Goal: Information Seeking & Learning: Learn about a topic

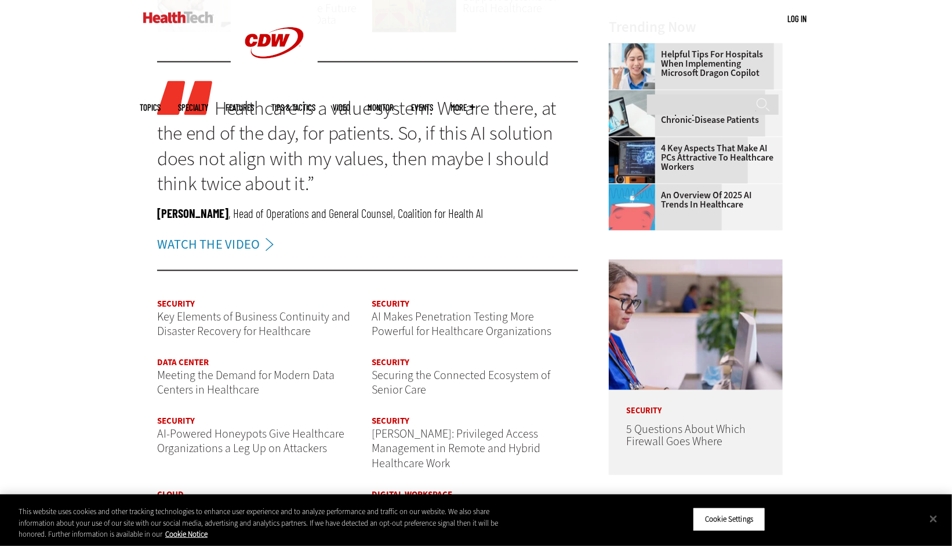
scroll to position [1447, 0]
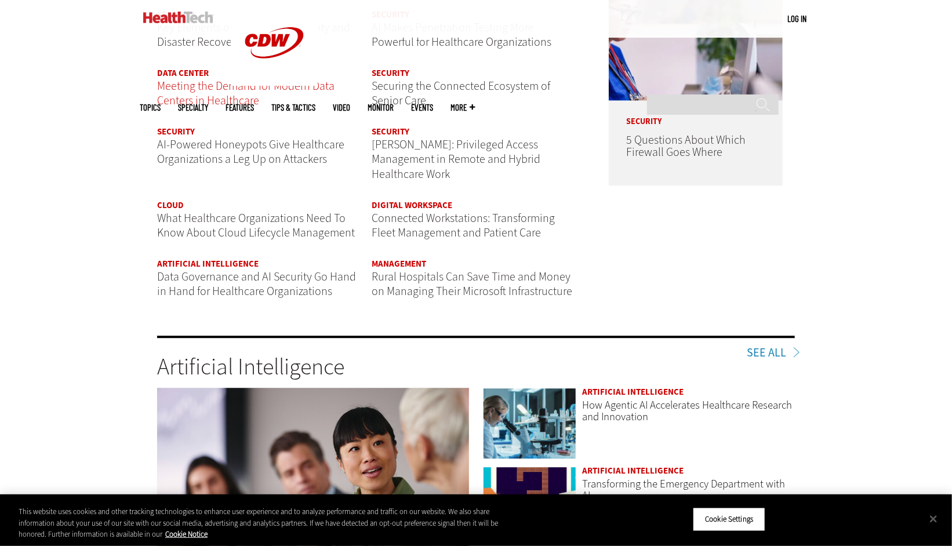
click at [205, 84] on span "Meeting the Demand for Modern Data Centers in Healthcare" at bounding box center [245, 93] width 177 height 31
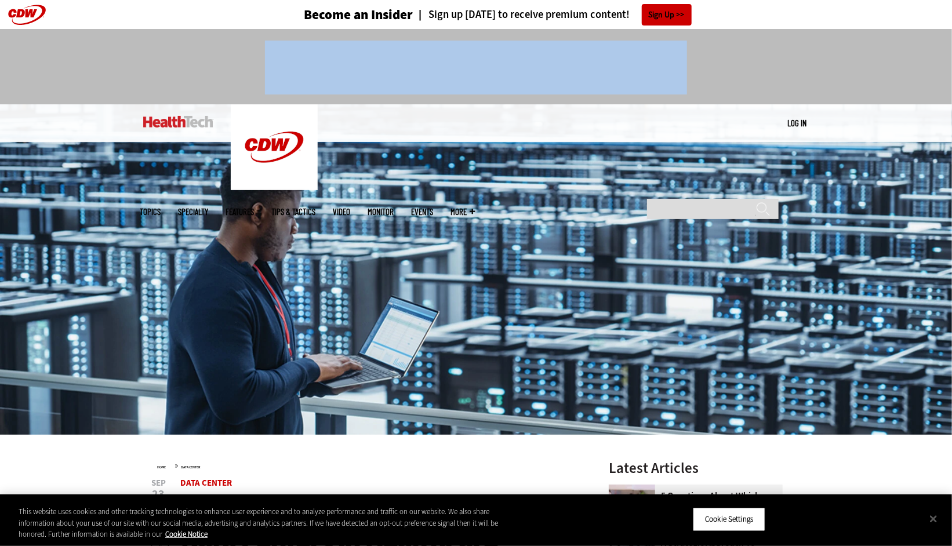
click at [205, 89] on div at bounding box center [476, 62] width 673 height 66
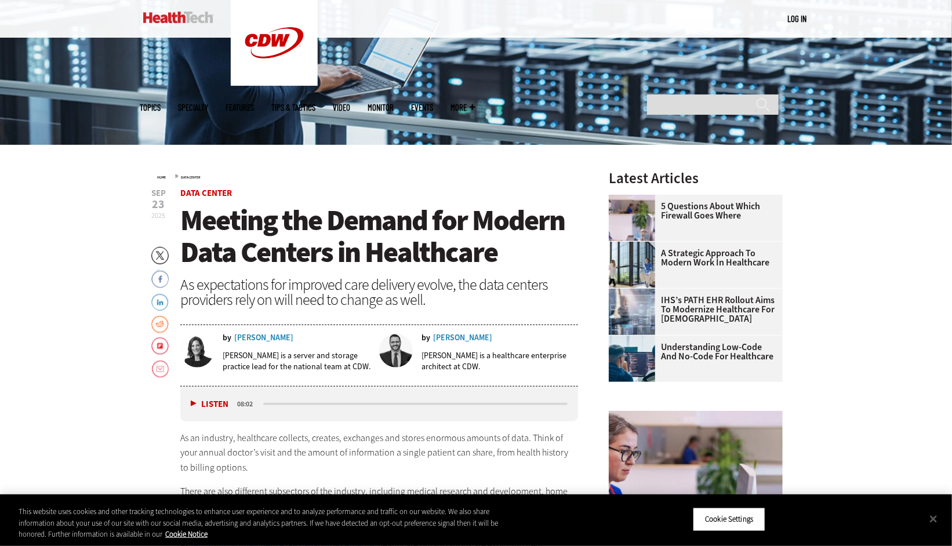
scroll to position [464, 0]
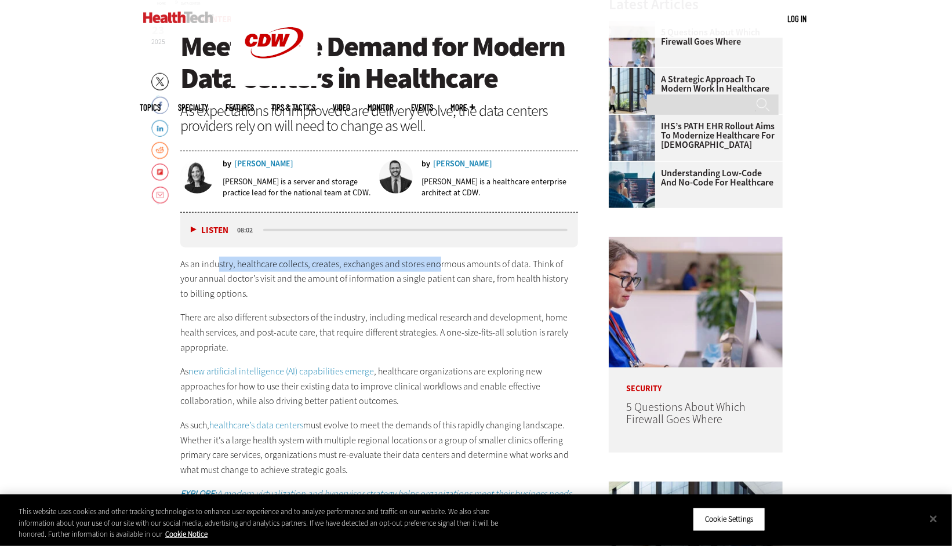
drag, startPoint x: 219, startPoint y: 266, endPoint x: 448, endPoint y: 262, distance: 229.7
click at [448, 262] on p "As an industry, healthcare collects, creates, exchanges and stores enormous amo…" at bounding box center [379, 279] width 398 height 45
click at [437, 277] on p "As an industry, healthcare collects, creates, exchanges and stores enormous amo…" at bounding box center [379, 279] width 398 height 45
drag, startPoint x: 243, startPoint y: 269, endPoint x: 457, endPoint y: 271, distance: 214.0
click at [457, 271] on p "As an industry, healthcare collects, creates, exchanges and stores enormous amo…" at bounding box center [379, 279] width 398 height 45
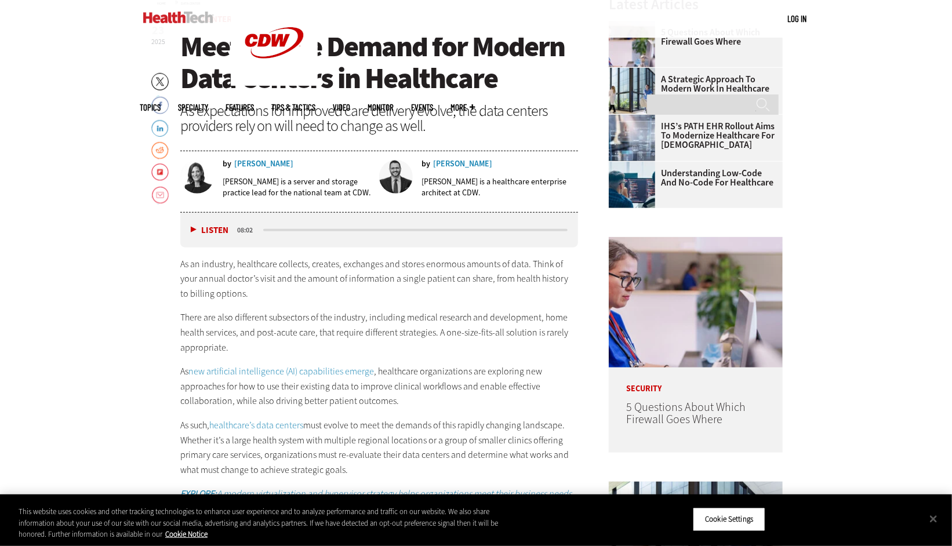
click at [466, 281] on p "As an industry, healthcare collects, creates, exchanges and stores enormous amo…" at bounding box center [379, 279] width 398 height 45
drag, startPoint x: 274, startPoint y: 276, endPoint x: 468, endPoint y: 278, distance: 194.3
click at [463, 277] on p "As an industry, healthcare collects, creates, exchanges and stores enormous amo…" at bounding box center [379, 279] width 398 height 45
click at [469, 279] on p "As an industry, healthcare collects, creates, exchanges and stores enormous amo…" at bounding box center [379, 279] width 398 height 45
drag, startPoint x: 364, startPoint y: 281, endPoint x: 478, endPoint y: 279, distance: 114.3
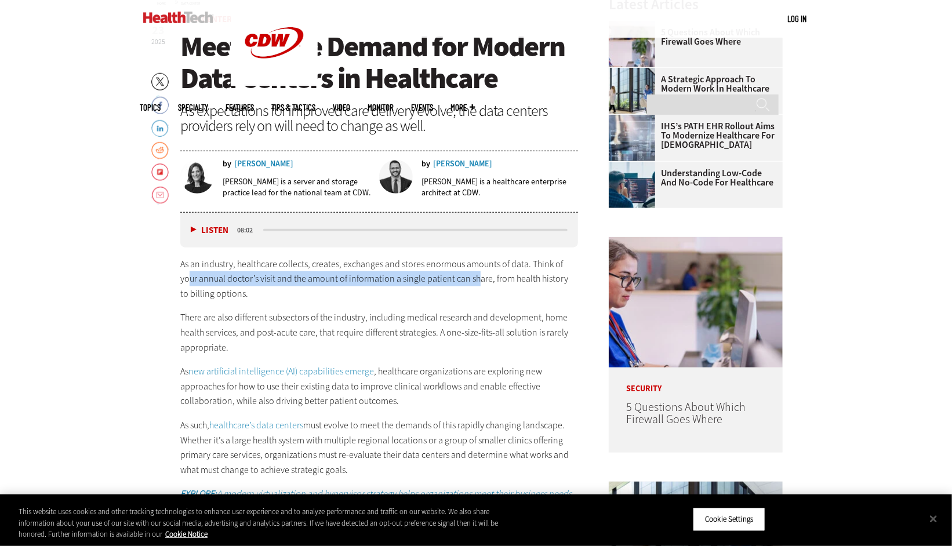
click at [478, 279] on p "As an industry, healthcare collects, creates, exchanges and stores enormous amo…" at bounding box center [379, 279] width 398 height 45
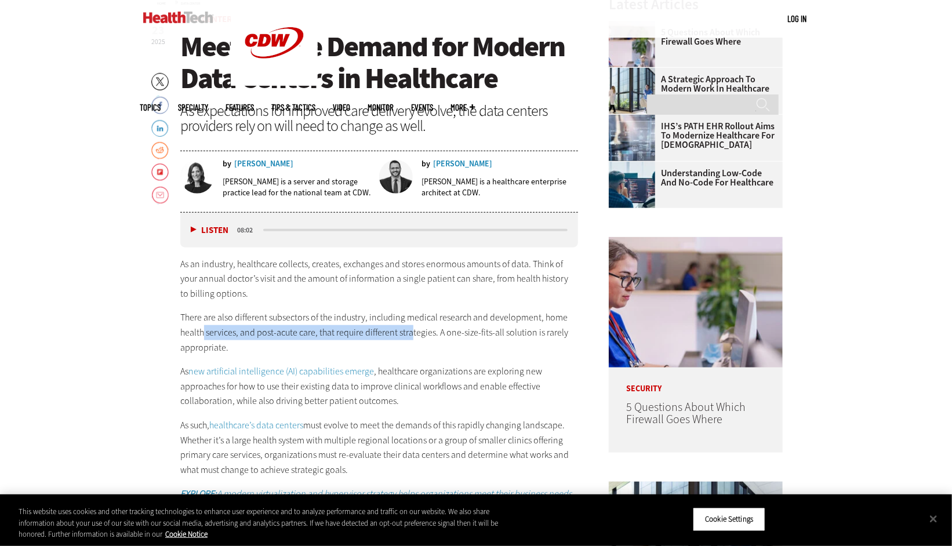
drag, startPoint x: 206, startPoint y: 331, endPoint x: 420, endPoint y: 335, distance: 213.5
click at [412, 332] on p "There are also different subsectors of the industry, including medical research…" at bounding box center [379, 332] width 398 height 45
click at [420, 335] on p "There are also different subsectors of the industry, including medical research…" at bounding box center [379, 332] width 398 height 45
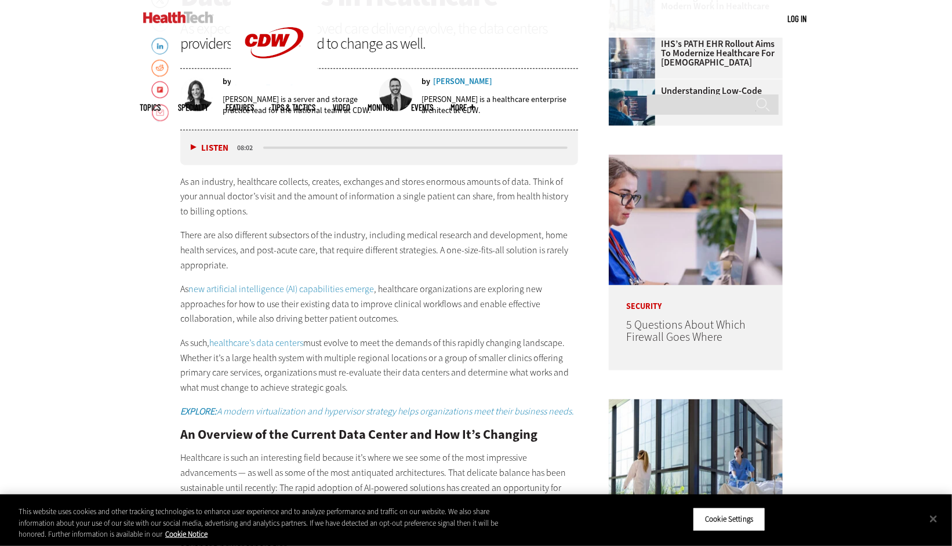
scroll to position [696, 0]
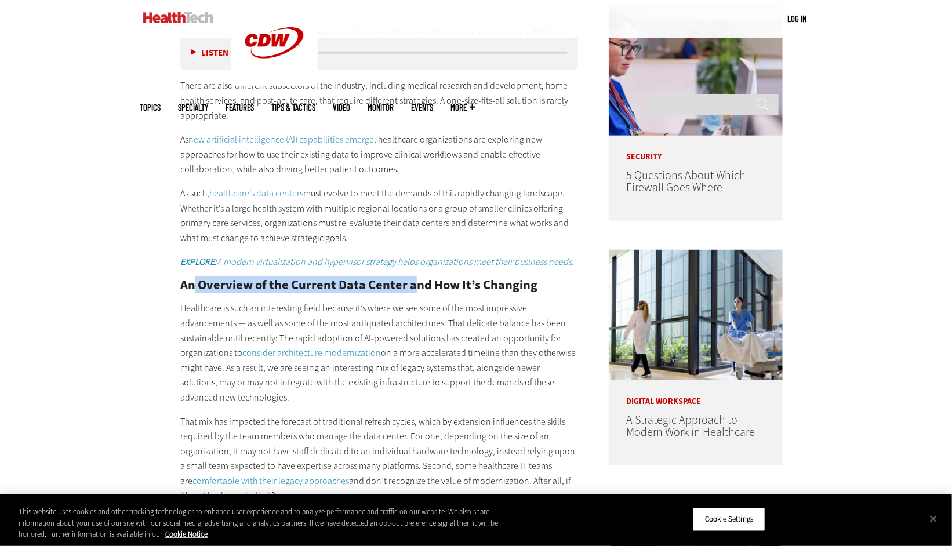
drag, startPoint x: 195, startPoint y: 285, endPoint x: 418, endPoint y: 281, distance: 222.7
click at [418, 281] on h2 "An Overview of the Current Data Center and How It’s Changing" at bounding box center [379, 285] width 398 height 13
click at [367, 314] on p "Healthcare is such an interesting field because it’s where we see some of the m…" at bounding box center [379, 353] width 398 height 104
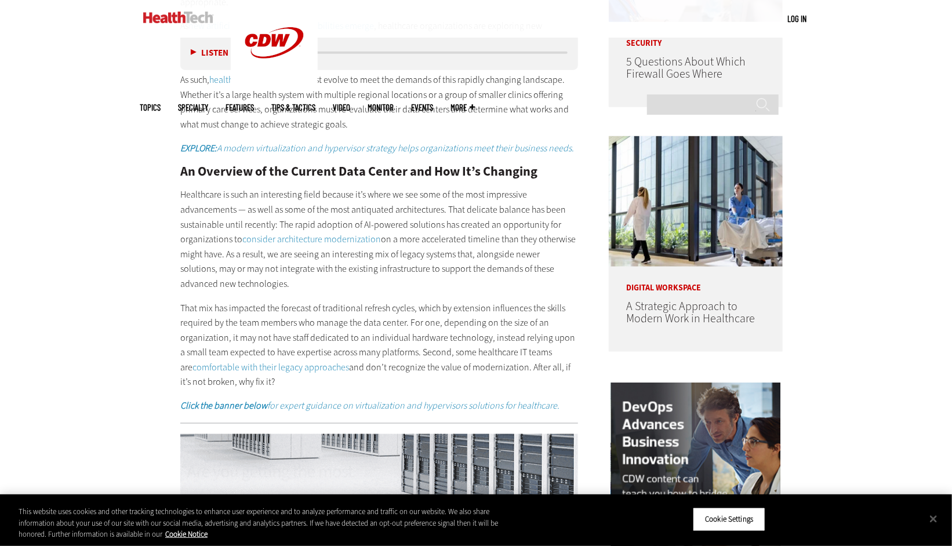
scroll to position [812, 0]
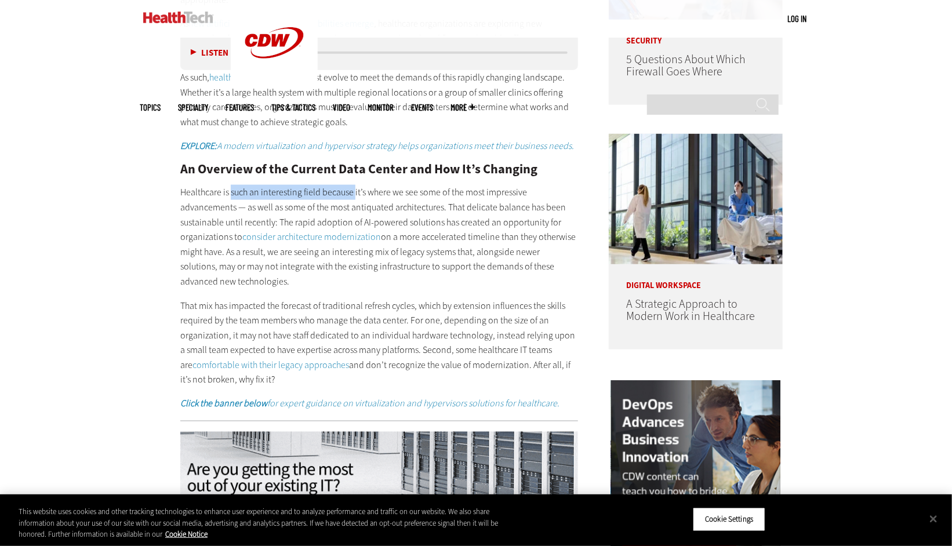
drag, startPoint x: 232, startPoint y: 186, endPoint x: 378, endPoint y: 221, distance: 150.2
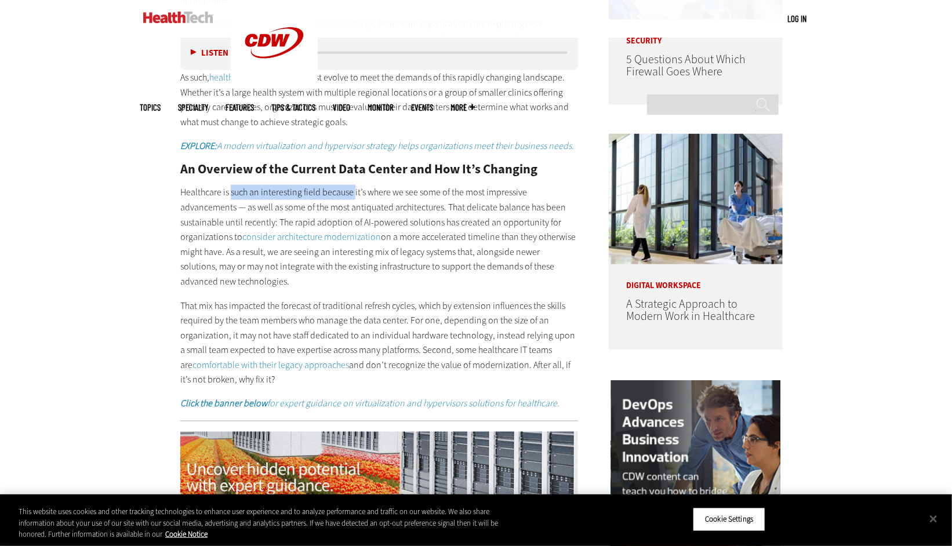
click at [361, 189] on p "Healthcare is such an interesting field because it’s where we see some of the m…" at bounding box center [379, 237] width 398 height 104
click at [492, 221] on p "Healthcare is such an interesting field because it’s where we see some of the m…" at bounding box center [379, 237] width 398 height 104
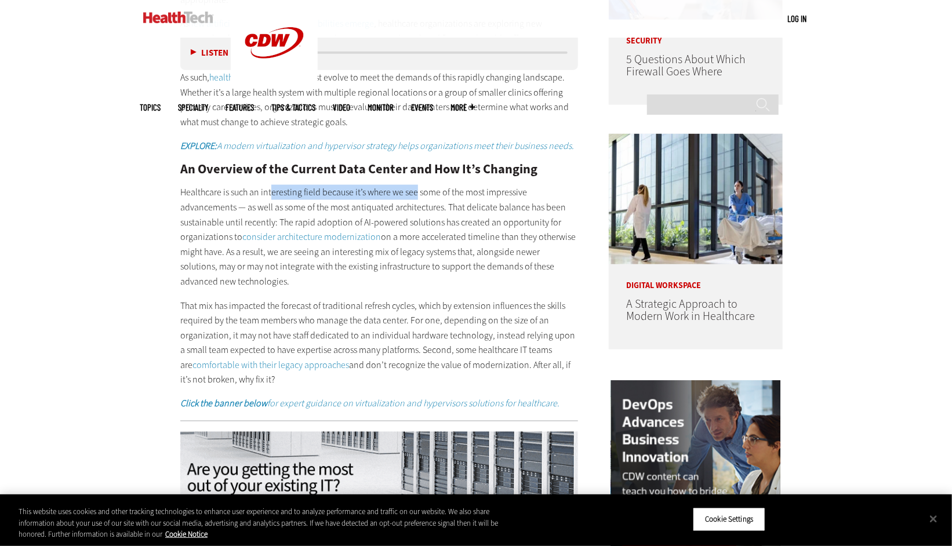
drag, startPoint x: 312, startPoint y: 188, endPoint x: 451, endPoint y: 194, distance: 138.7
click at [450, 193] on p "Healthcare is such an interesting field because it’s where we see some of the m…" at bounding box center [379, 237] width 398 height 104
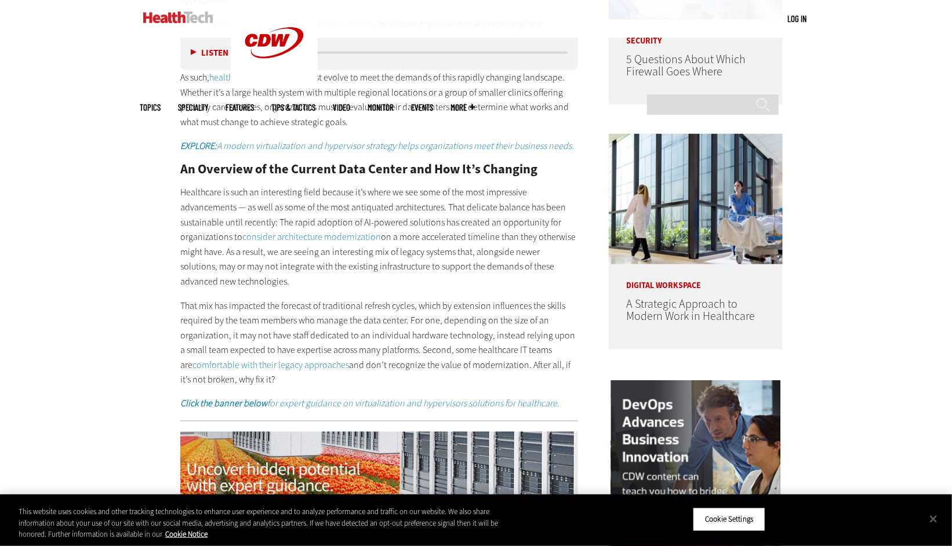
click at [462, 212] on p "Healthcare is such an interesting field because it’s where we see some of the m…" at bounding box center [379, 237] width 398 height 104
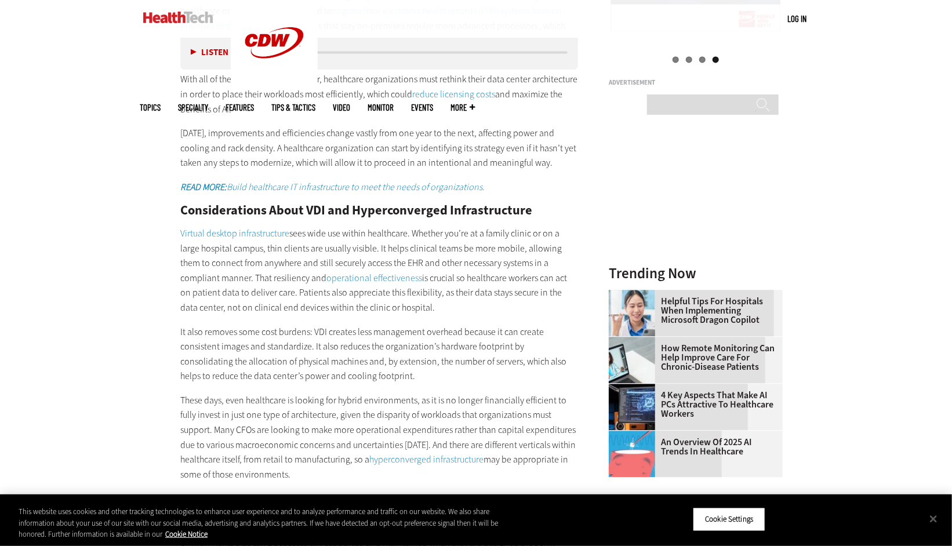
scroll to position [1392, 0]
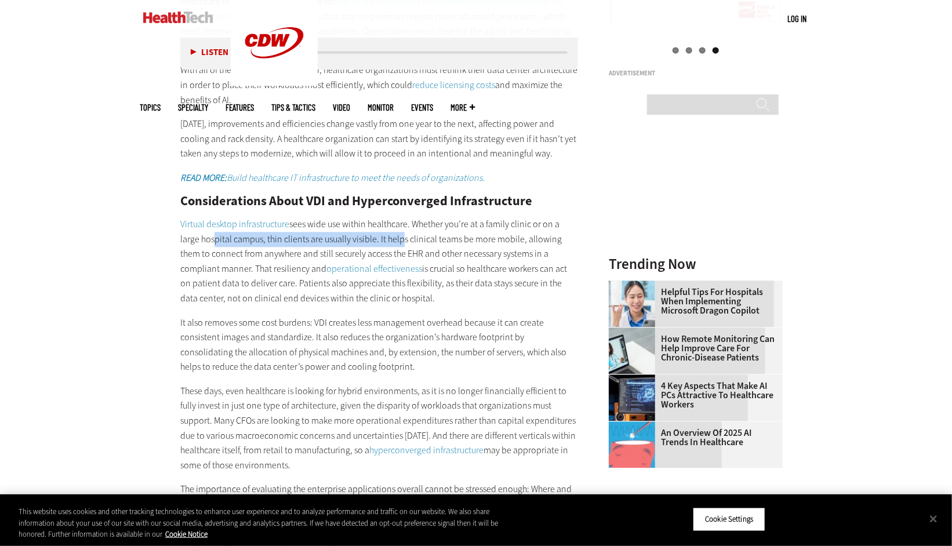
drag, startPoint x: 212, startPoint y: 240, endPoint x: 409, endPoint y: 237, distance: 196.6
click at [405, 237] on p "Virtual desktop infrastructure sees wide use within healthcare. Whether you’re …" at bounding box center [379, 261] width 398 height 89
click at [451, 239] on p "Virtual desktop infrastructure sees wide use within healthcare. Whether you’re …" at bounding box center [379, 261] width 398 height 89
drag, startPoint x: 353, startPoint y: 237, endPoint x: 485, endPoint y: 237, distance: 131.6
click at [463, 237] on p "Virtual desktop infrastructure sees wide use within healthcare. Whether you’re …" at bounding box center [379, 261] width 398 height 89
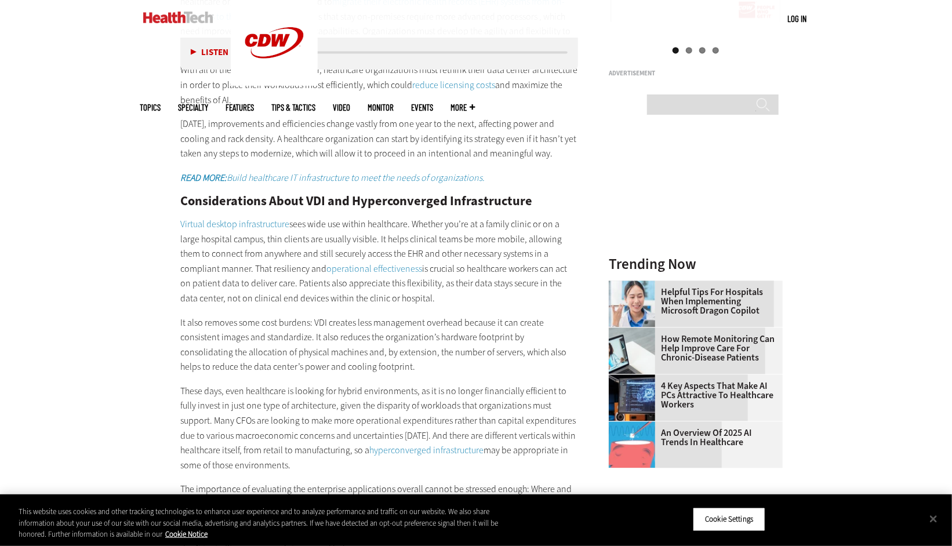
click at [488, 238] on p "Virtual desktop infrastructure sees wide use within healthcare. Whether you’re …" at bounding box center [379, 261] width 398 height 89
drag, startPoint x: 229, startPoint y: 241, endPoint x: 420, endPoint y: 240, distance: 191.4
click at [412, 240] on p "Virtual desktop infrastructure sees wide use within healthcare. Whether you’re …" at bounding box center [379, 261] width 398 height 89
click at [426, 240] on p "Virtual desktop infrastructure sees wide use within healthcare. Whether you’re …" at bounding box center [379, 261] width 398 height 89
drag, startPoint x: 309, startPoint y: 237, endPoint x: 473, endPoint y: 240, distance: 164.7
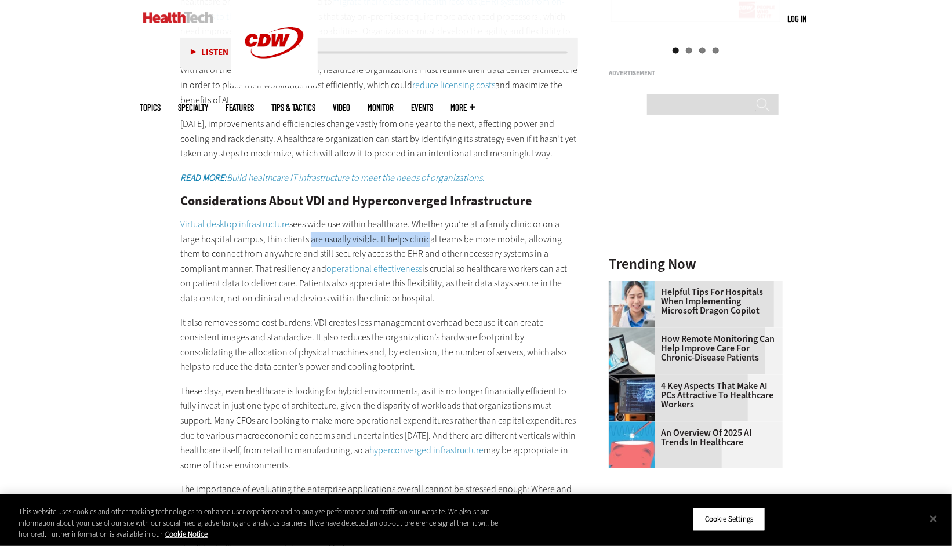
click at [460, 240] on p "Virtual desktop infrastructure sees wide use within healthcare. Whether you’re …" at bounding box center [379, 261] width 398 height 89
click at [473, 240] on p "Virtual desktop infrastructure sees wide use within healthcare. Whether you’re …" at bounding box center [379, 261] width 398 height 89
drag, startPoint x: 303, startPoint y: 237, endPoint x: 460, endPoint y: 238, distance: 157.8
click at [460, 238] on p "Virtual desktop infrastructure sees wide use within healthcare. Whether you’re …" at bounding box center [379, 261] width 398 height 89
click at [463, 238] on p "Virtual desktop infrastructure sees wide use within healthcare. Whether you’re …" at bounding box center [379, 261] width 398 height 89
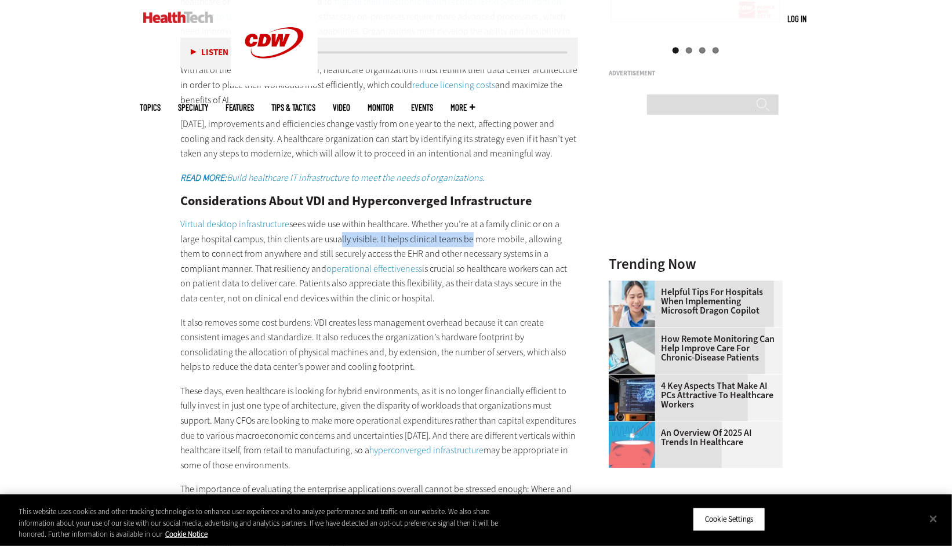
drag, startPoint x: 346, startPoint y: 240, endPoint x: 494, endPoint y: 240, distance: 148.5
click at [491, 240] on p "Virtual desktop infrastructure sees wide use within healthcare. Whether you’re …" at bounding box center [379, 261] width 398 height 89
click at [495, 240] on p "Virtual desktop infrastructure sees wide use within healthcare. Whether you’re …" at bounding box center [379, 261] width 398 height 89
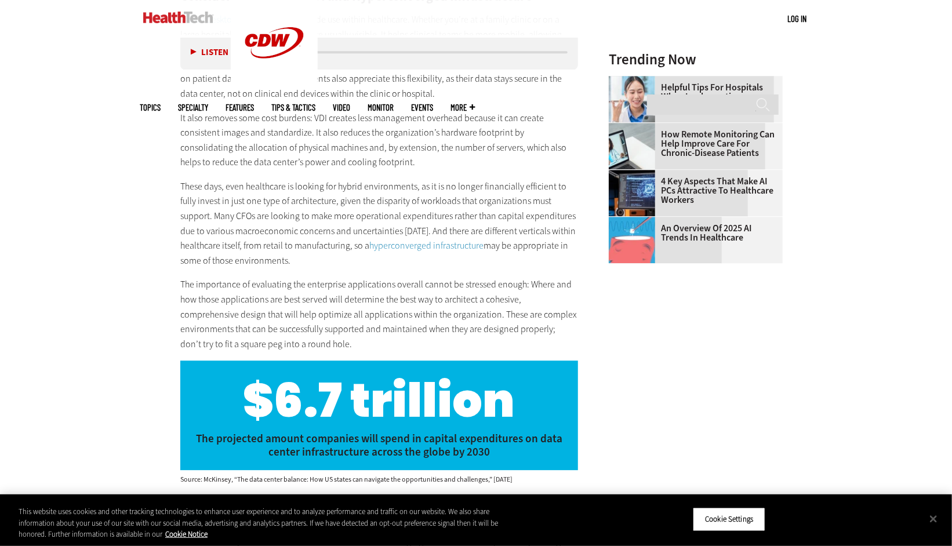
scroll to position [1624, 0]
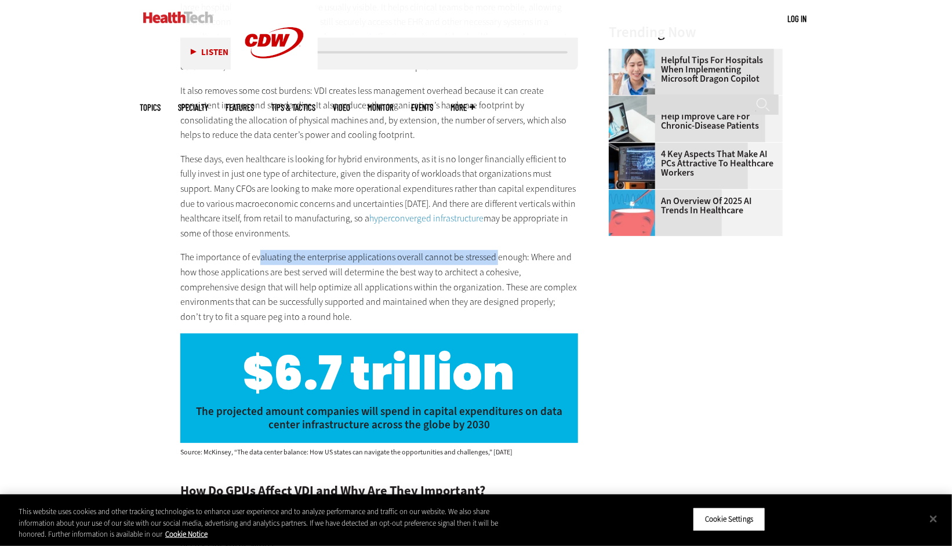
drag, startPoint x: 264, startPoint y: 249, endPoint x: 490, endPoint y: 263, distance: 226.0
click at [495, 249] on div "That attitude won’t work for healthcare organizations that want to use AI and o…" at bounding box center [379, 16] width 398 height 616
click at [486, 271] on p "The importance of evaluating the enterprise applications overall cannot be stre…" at bounding box center [379, 287] width 398 height 74
drag, startPoint x: 243, startPoint y: 253, endPoint x: 412, endPoint y: 255, distance: 168.8
click at [400, 255] on p "The importance of evaluating the enterprise applications overall cannot be stre…" at bounding box center [379, 287] width 398 height 74
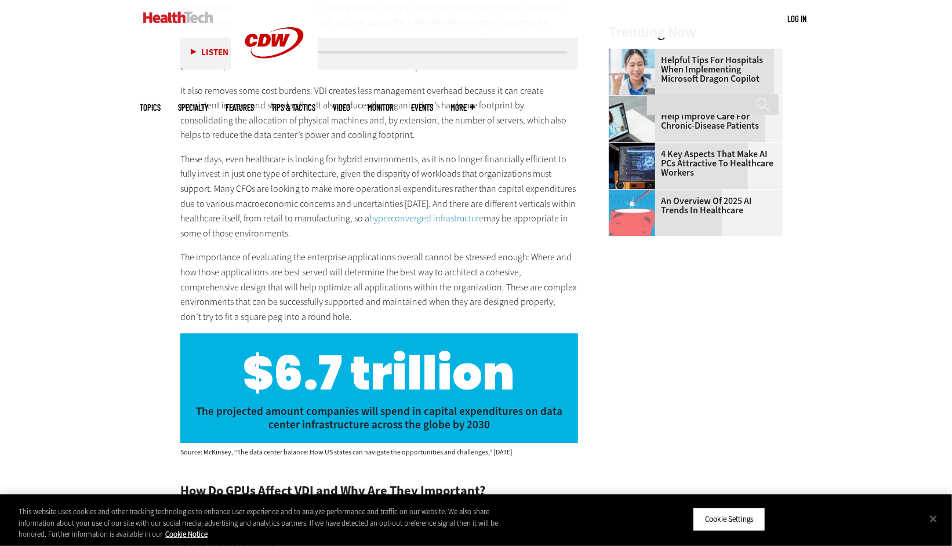
click at [420, 256] on p "The importance of evaluating the enterprise applications overall cannot be stre…" at bounding box center [379, 287] width 398 height 74
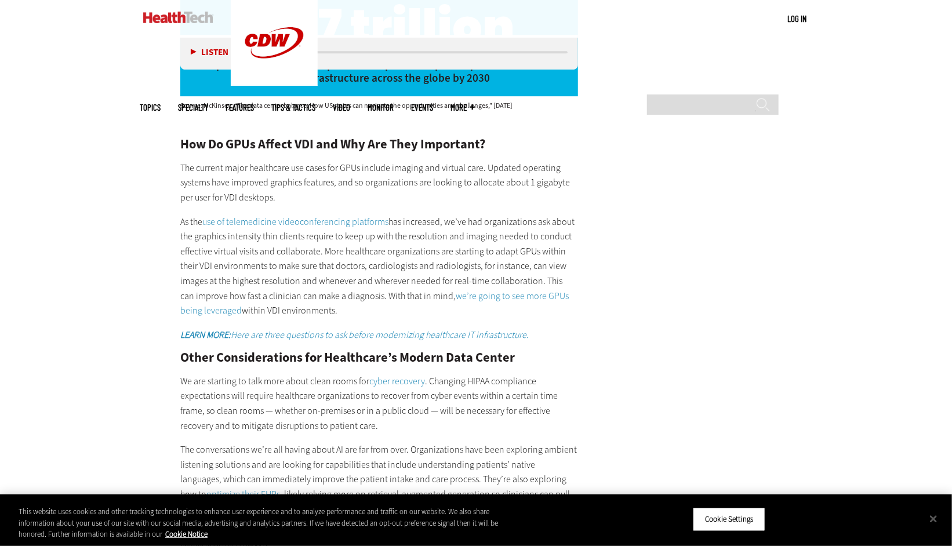
scroll to position [1972, 0]
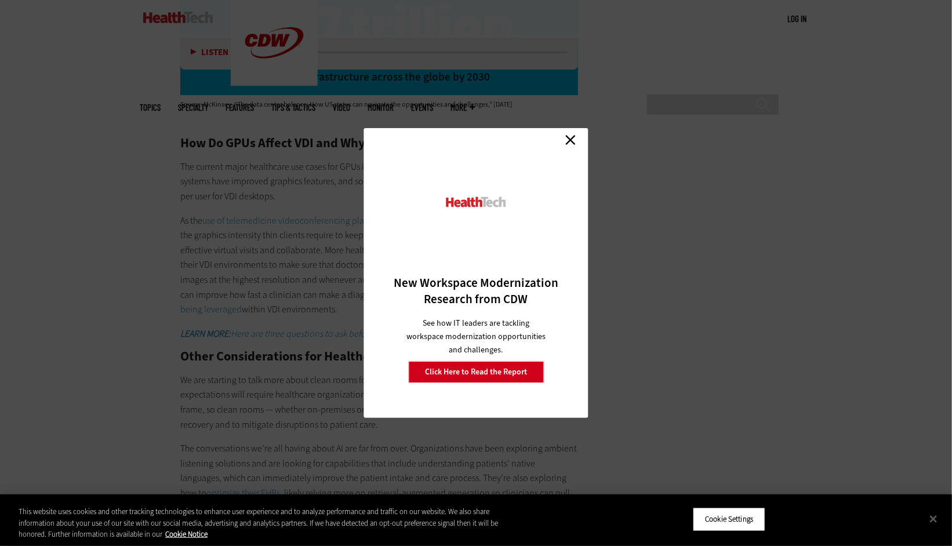
click at [567, 134] on link "Close" at bounding box center [570, 139] width 17 height 17
